Goal: Task Accomplishment & Management: Manage account settings

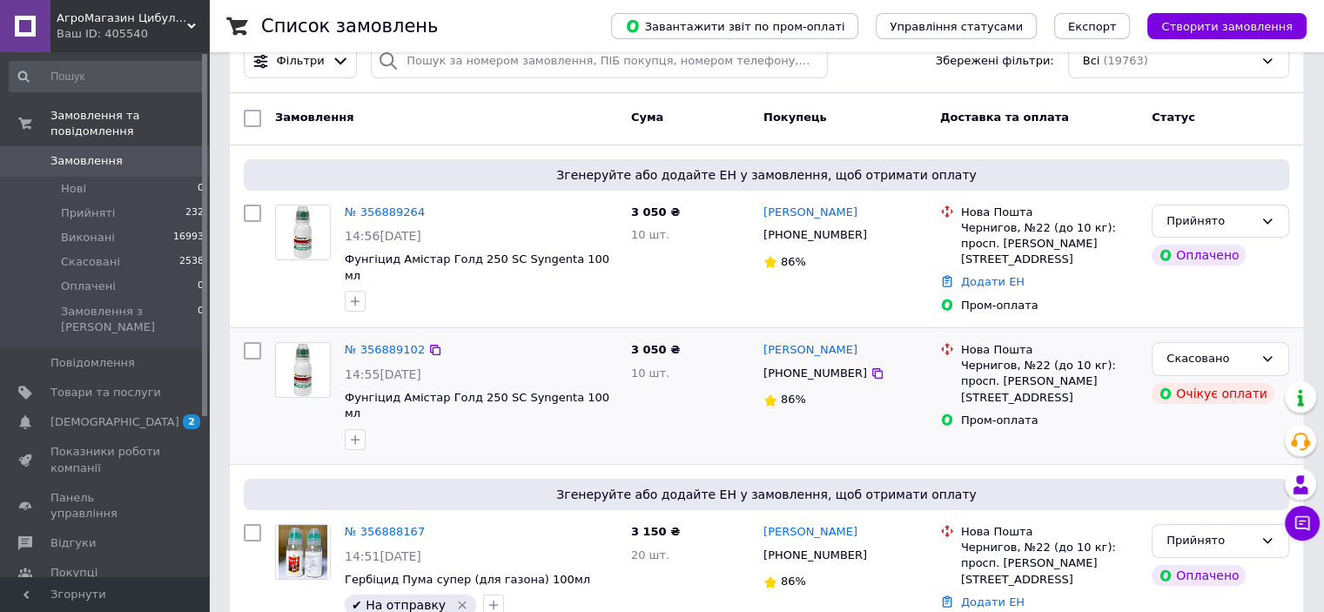
scroll to position [22, 0]
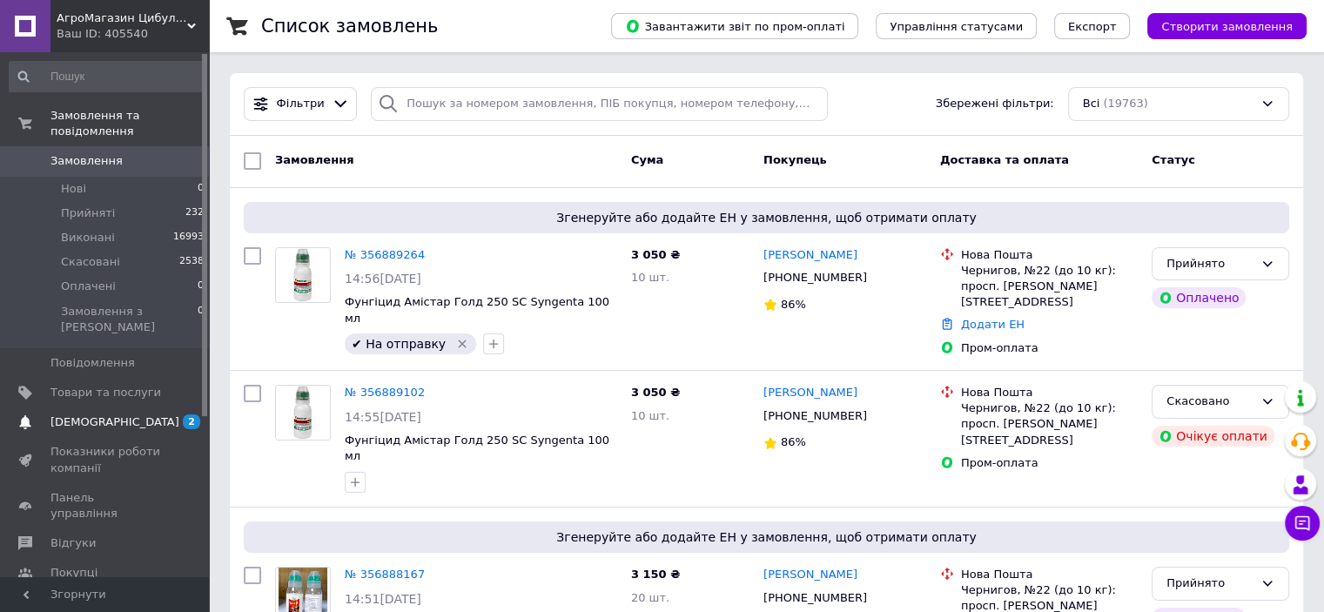
click at [113, 414] on span "[DEMOGRAPHIC_DATA]" at bounding box center [105, 422] width 111 height 16
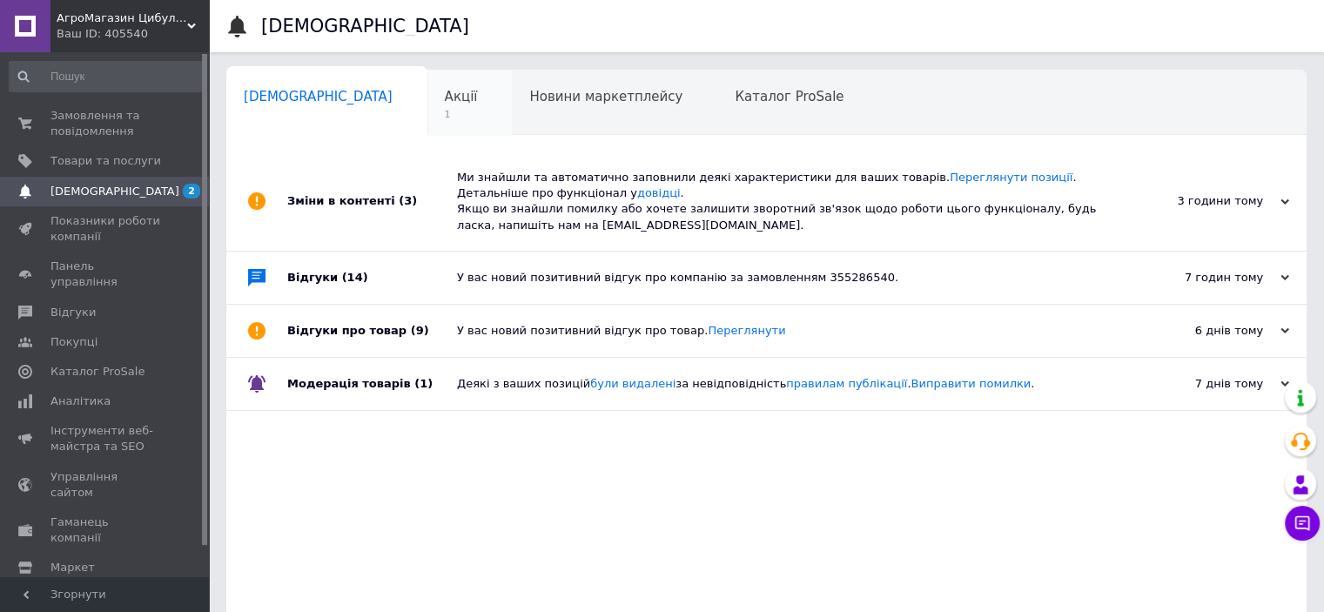
click at [427, 100] on div "Акції 1" at bounding box center [469, 104] width 85 height 66
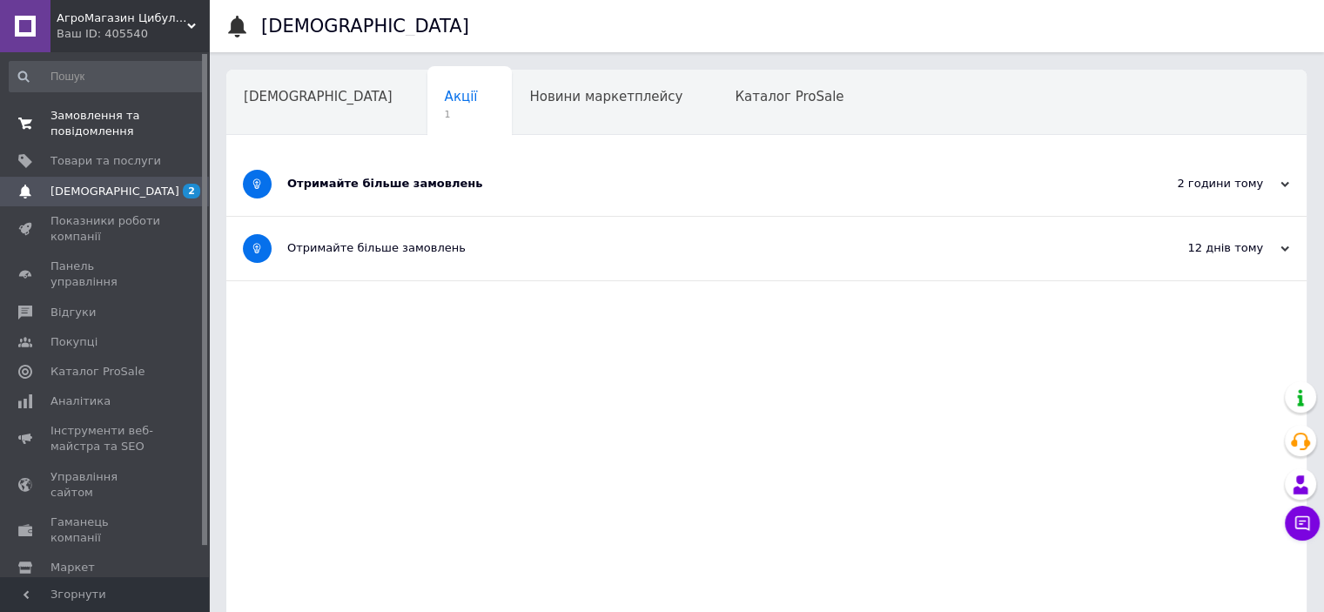
click at [117, 131] on span "Замовлення та повідомлення" at bounding box center [105, 123] width 111 height 31
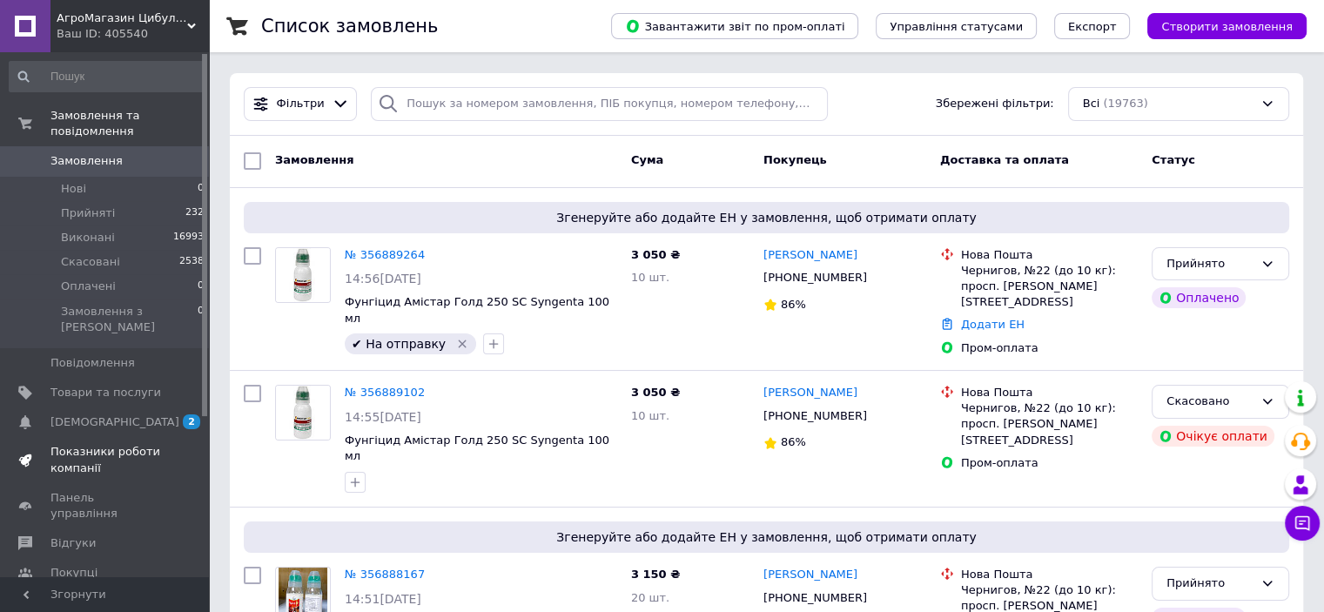
click at [106, 444] on span "Показники роботи компанії" at bounding box center [105, 459] width 111 height 31
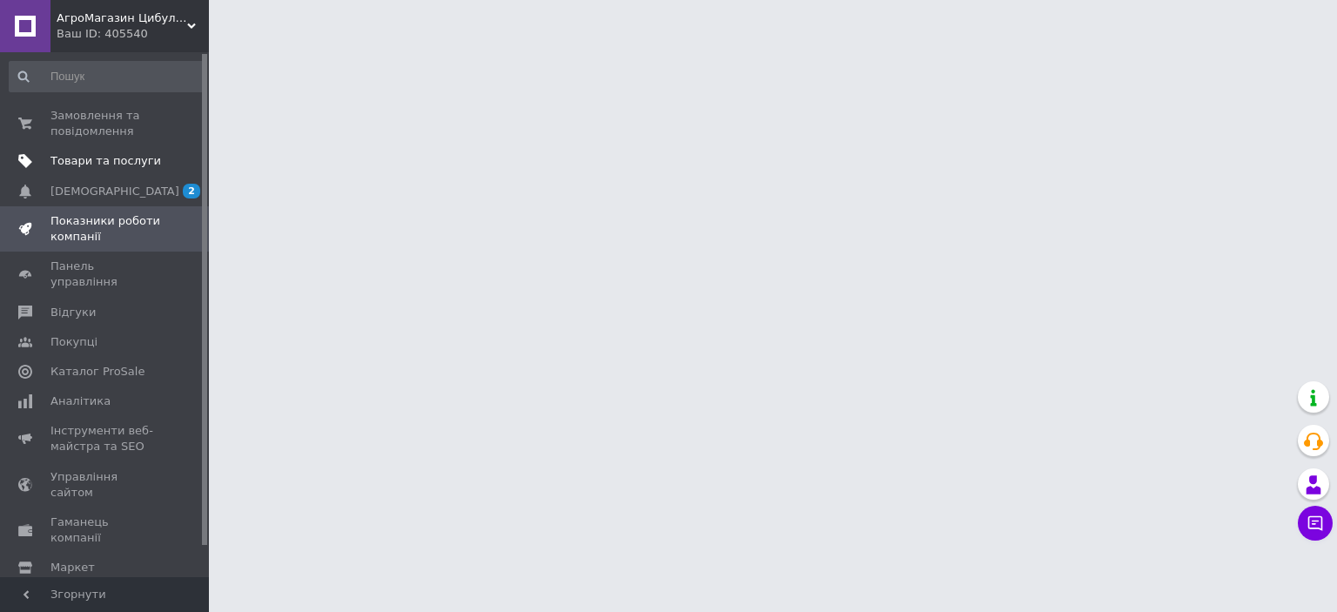
click at [143, 175] on link "Товари та послуги" at bounding box center [107, 161] width 214 height 30
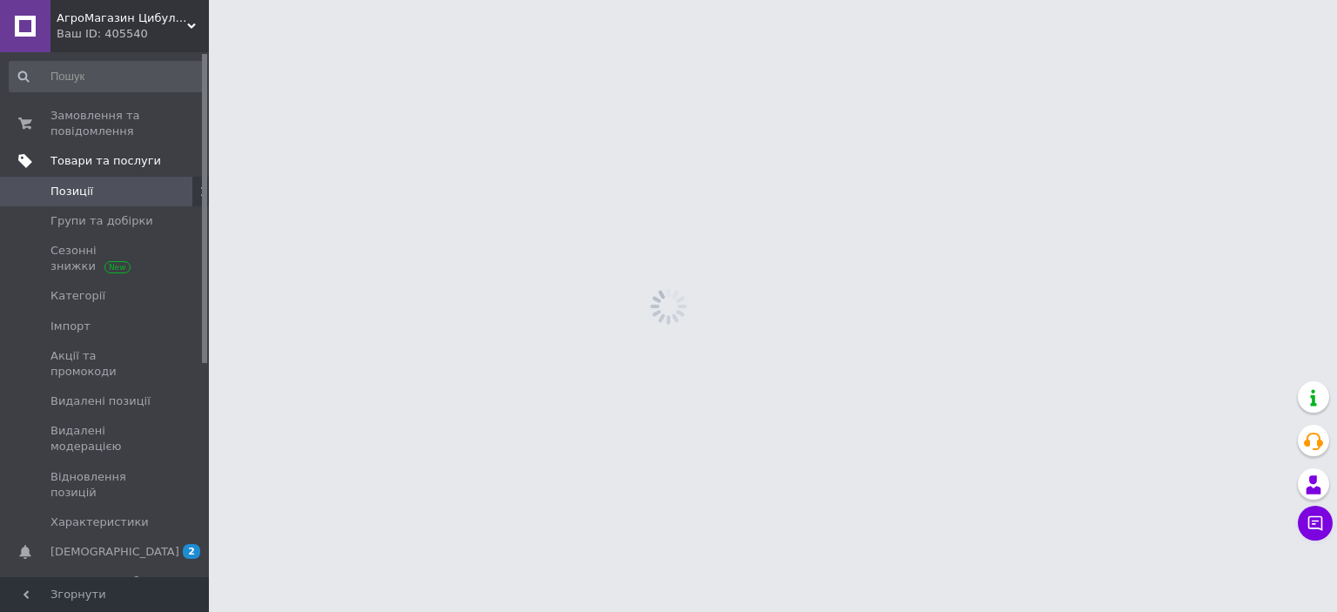
click at [98, 154] on span "Товари та послуги" at bounding box center [105, 161] width 111 height 16
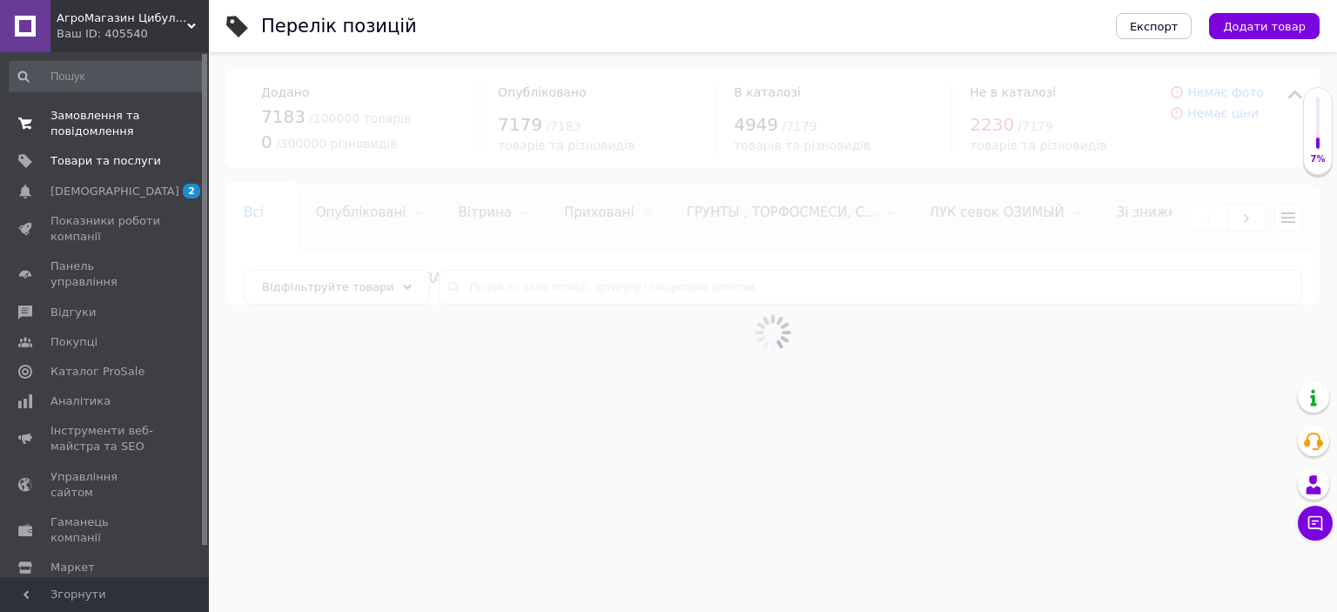
click at [100, 133] on span "Замовлення та повідомлення" at bounding box center [105, 123] width 111 height 31
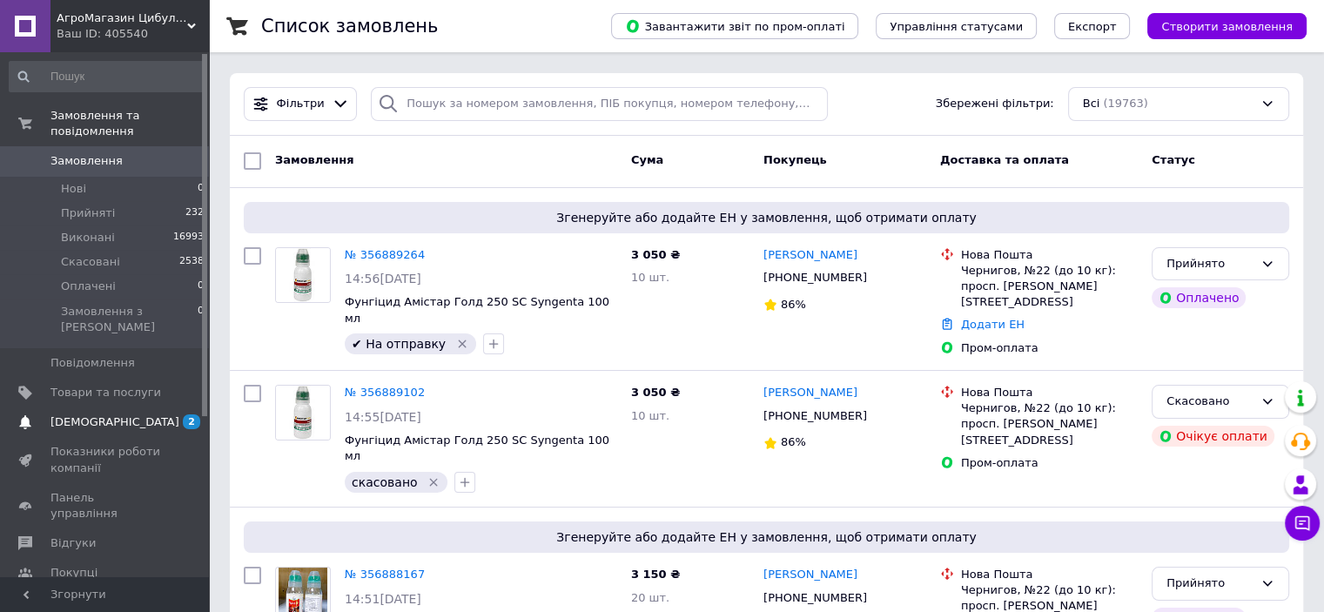
click at [110, 414] on span "[DEMOGRAPHIC_DATA]" at bounding box center [114, 422] width 129 height 16
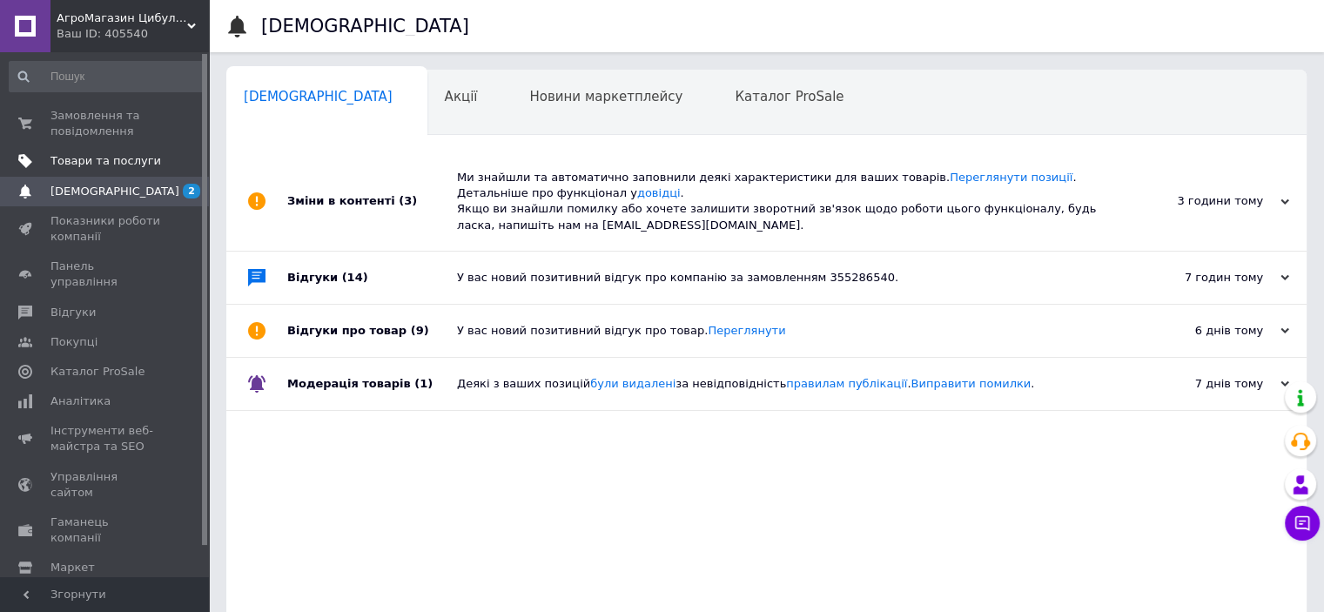
click at [98, 150] on link "Товари та послуги" at bounding box center [107, 161] width 214 height 30
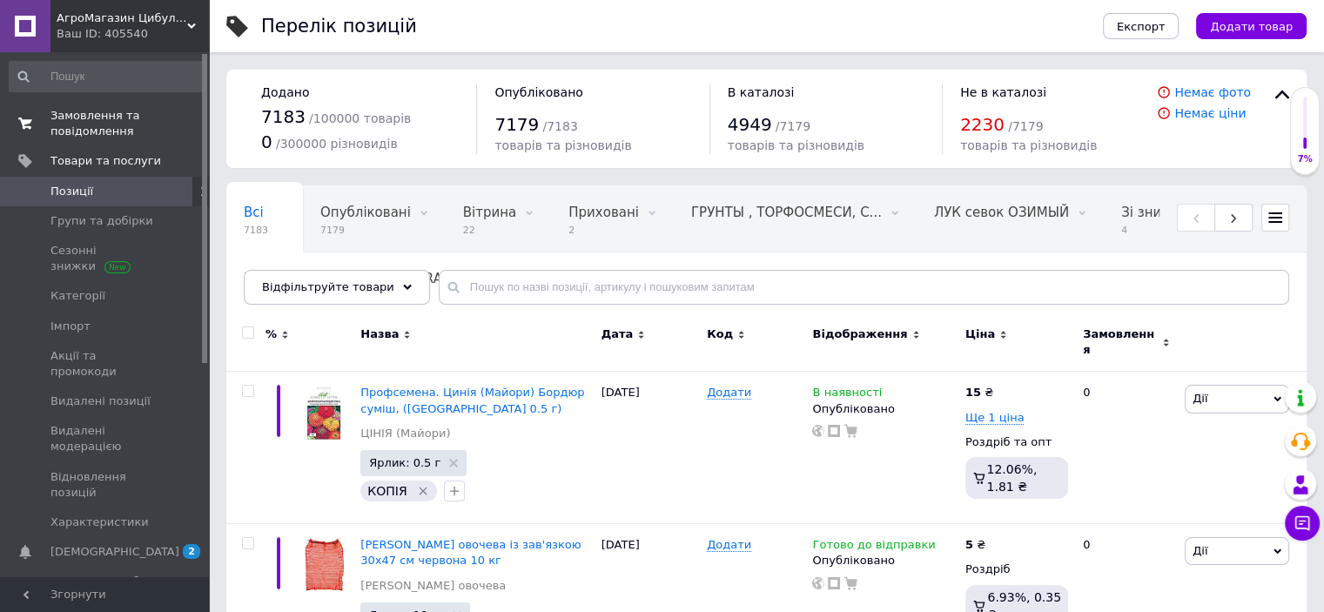
drag, startPoint x: 123, startPoint y: 109, endPoint x: 55, endPoint y: 138, distance: 73.7
click at [55, 138] on span "Замовлення та повідомлення" at bounding box center [105, 123] width 111 height 31
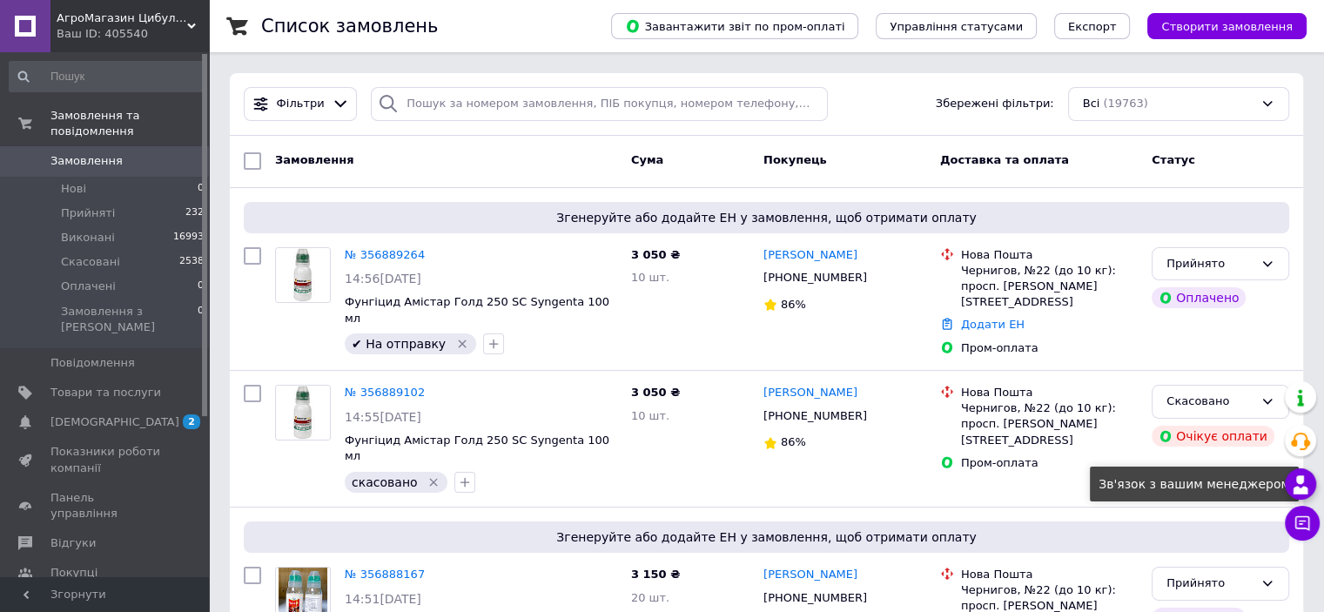
click at [1299, 481] on use at bounding box center [1301, 484] width 15 height 18
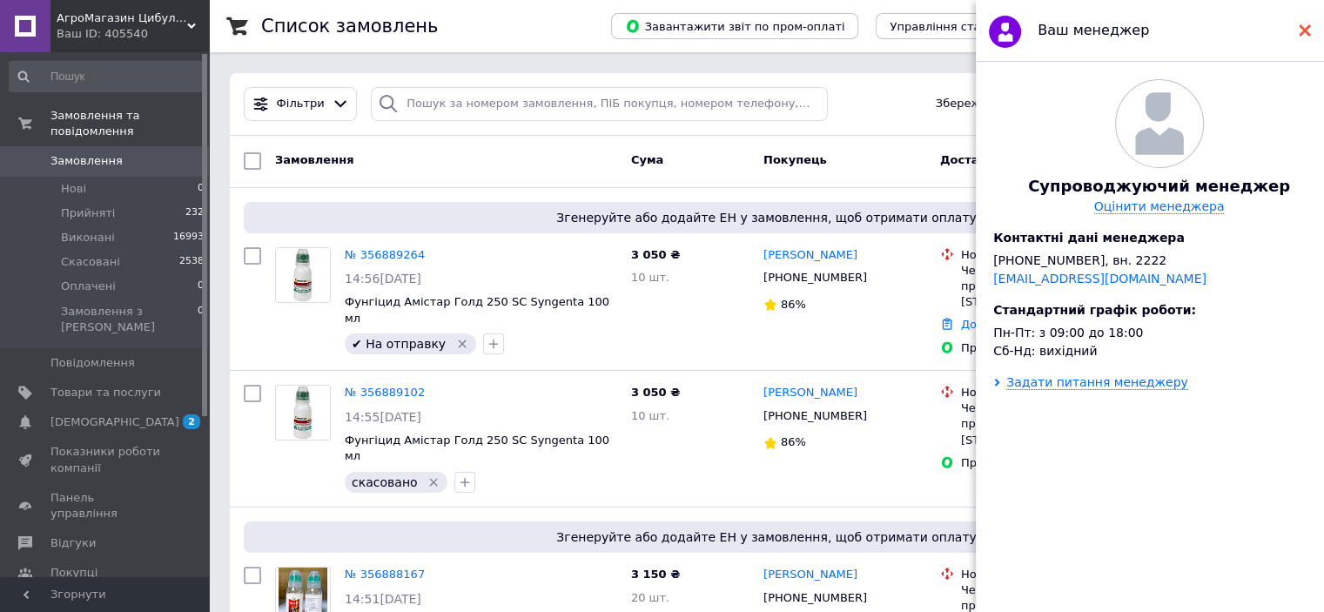
click at [1304, 24] on div at bounding box center [1305, 30] width 12 height 35
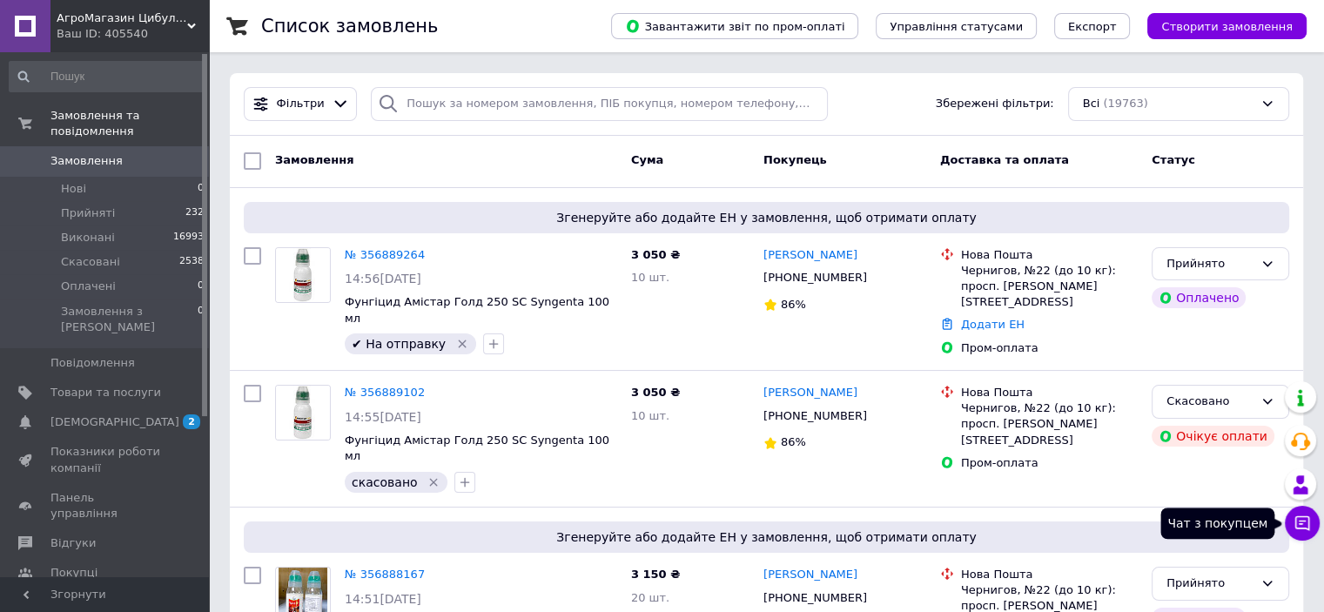
click at [1305, 527] on icon at bounding box center [1302, 523] width 17 height 17
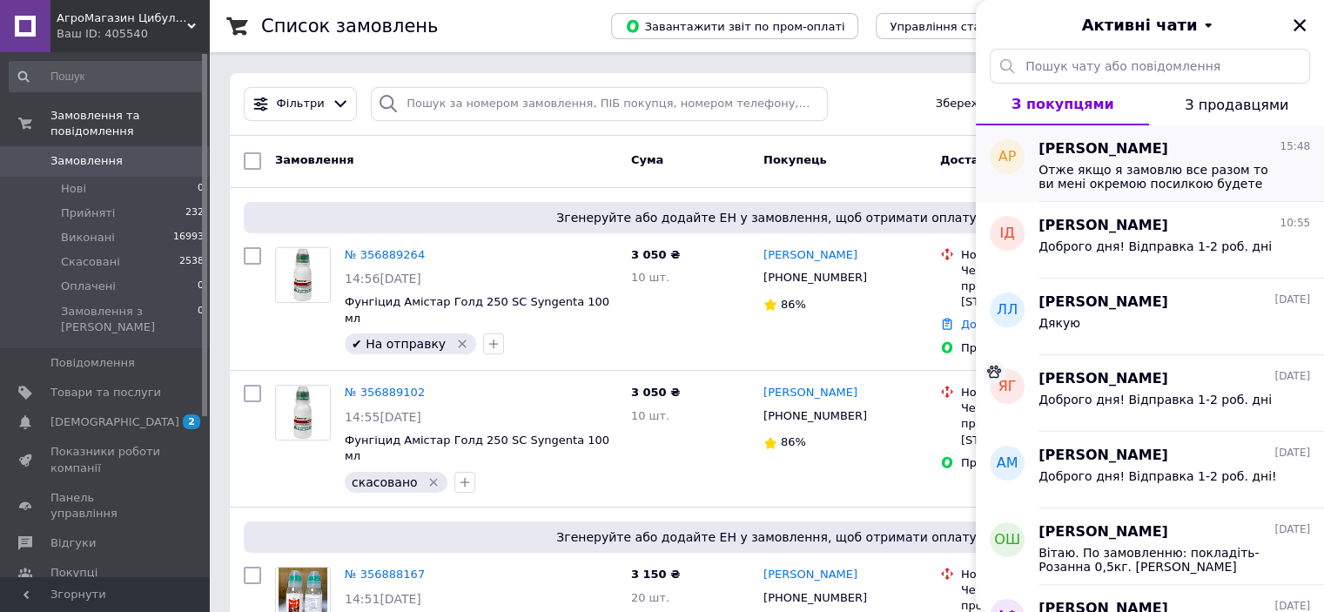
click at [1178, 177] on span "Отже якщо я замовлю все разом то ви мені окремою посилкою будете надсилати ті д…" at bounding box center [1162, 177] width 247 height 28
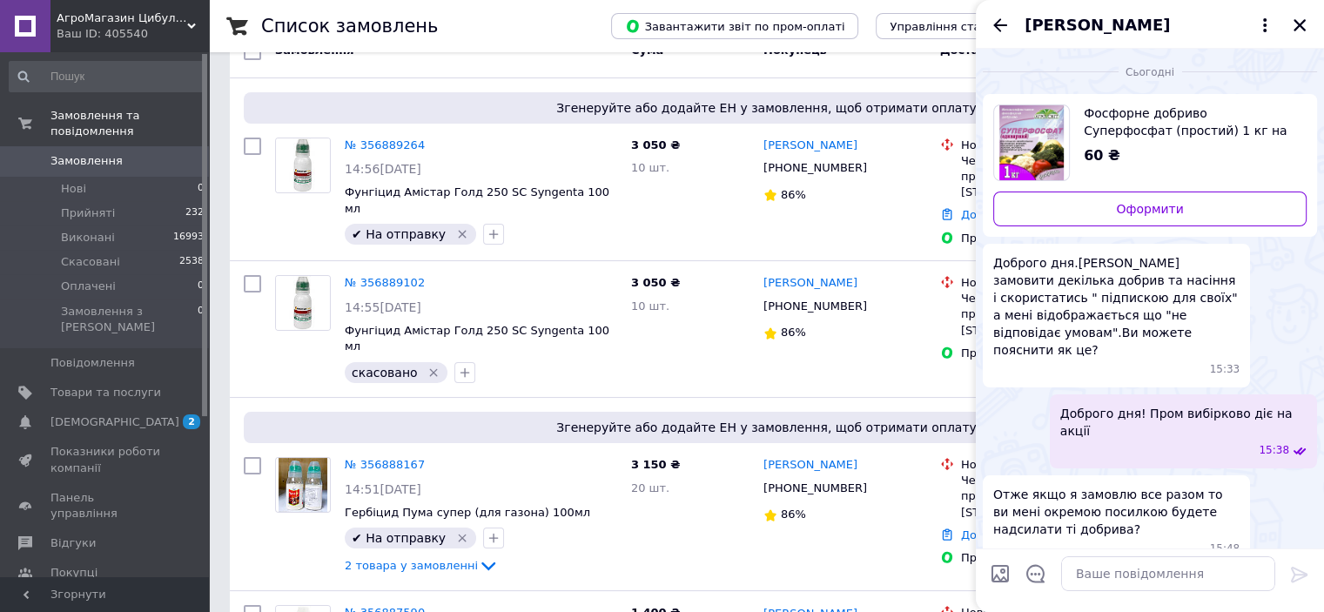
scroll to position [111, 0]
click at [1155, 570] on textarea at bounding box center [1168, 573] width 214 height 35
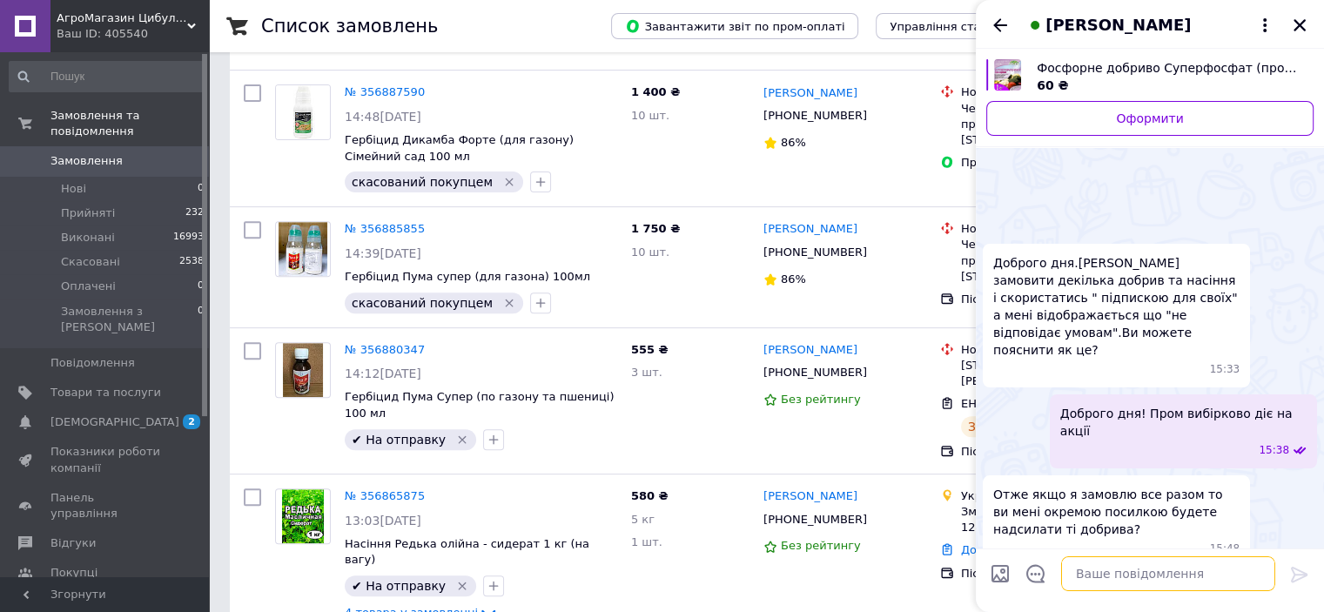
scroll to position [71, 0]
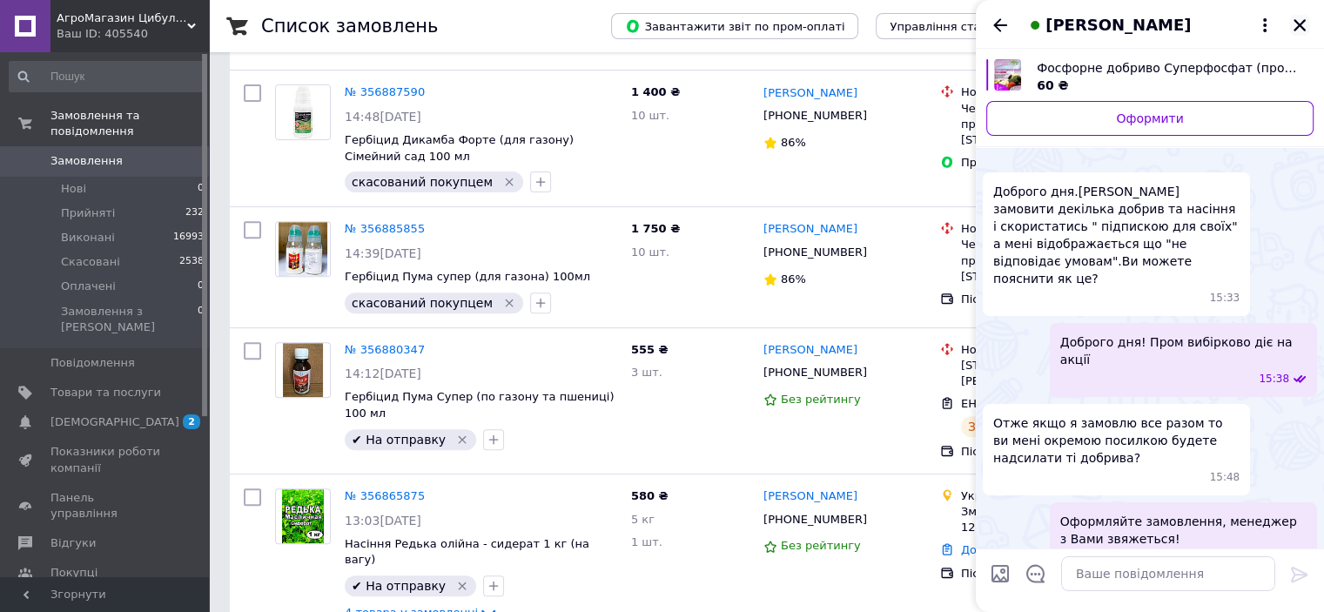
click at [1299, 27] on icon "Закрити" at bounding box center [1300, 25] width 16 height 16
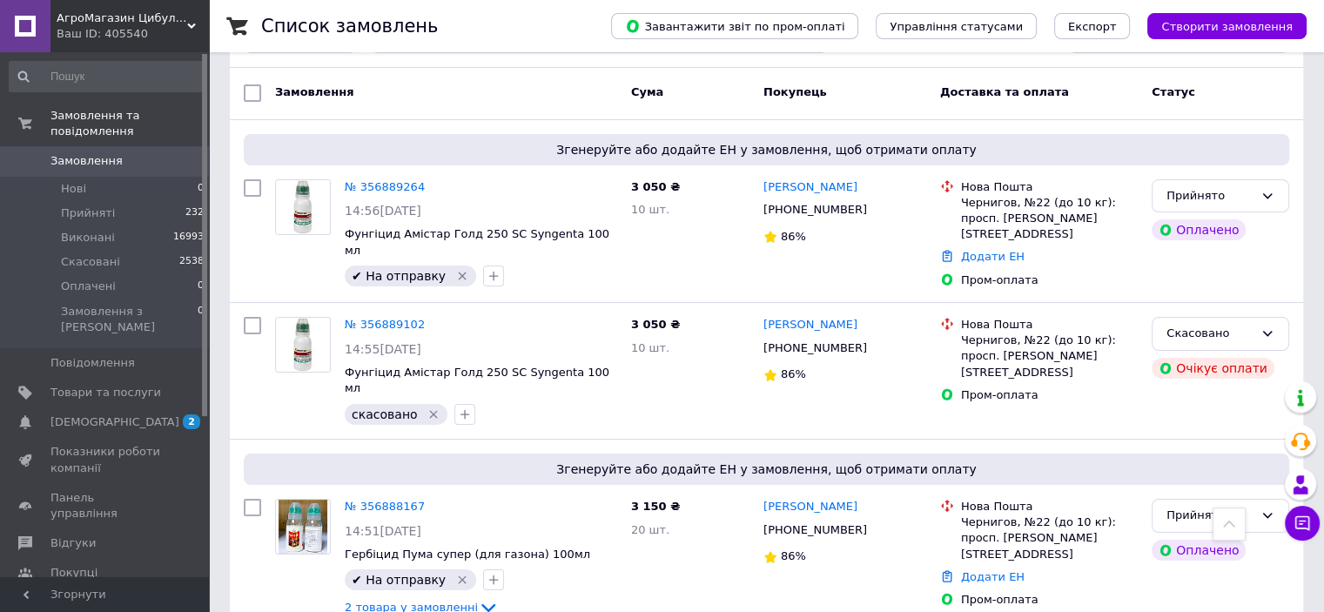
scroll to position [0, 0]
